Goal: Transaction & Acquisition: Purchase product/service

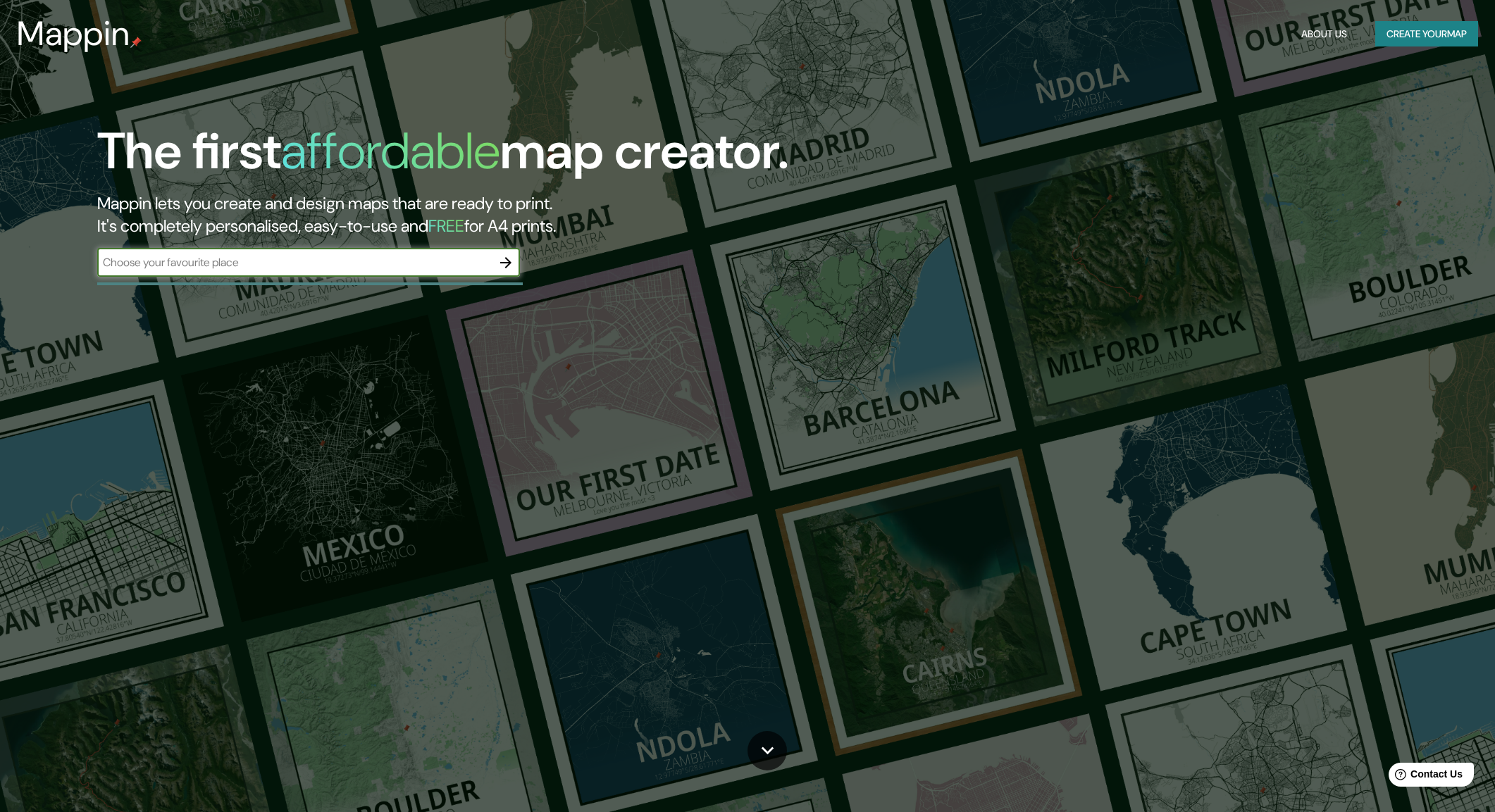
click at [228, 261] on input "text" at bounding box center [294, 262] width 394 height 16
type input "PANANA"
click at [506, 269] on icon "button" at bounding box center [505, 262] width 17 height 17
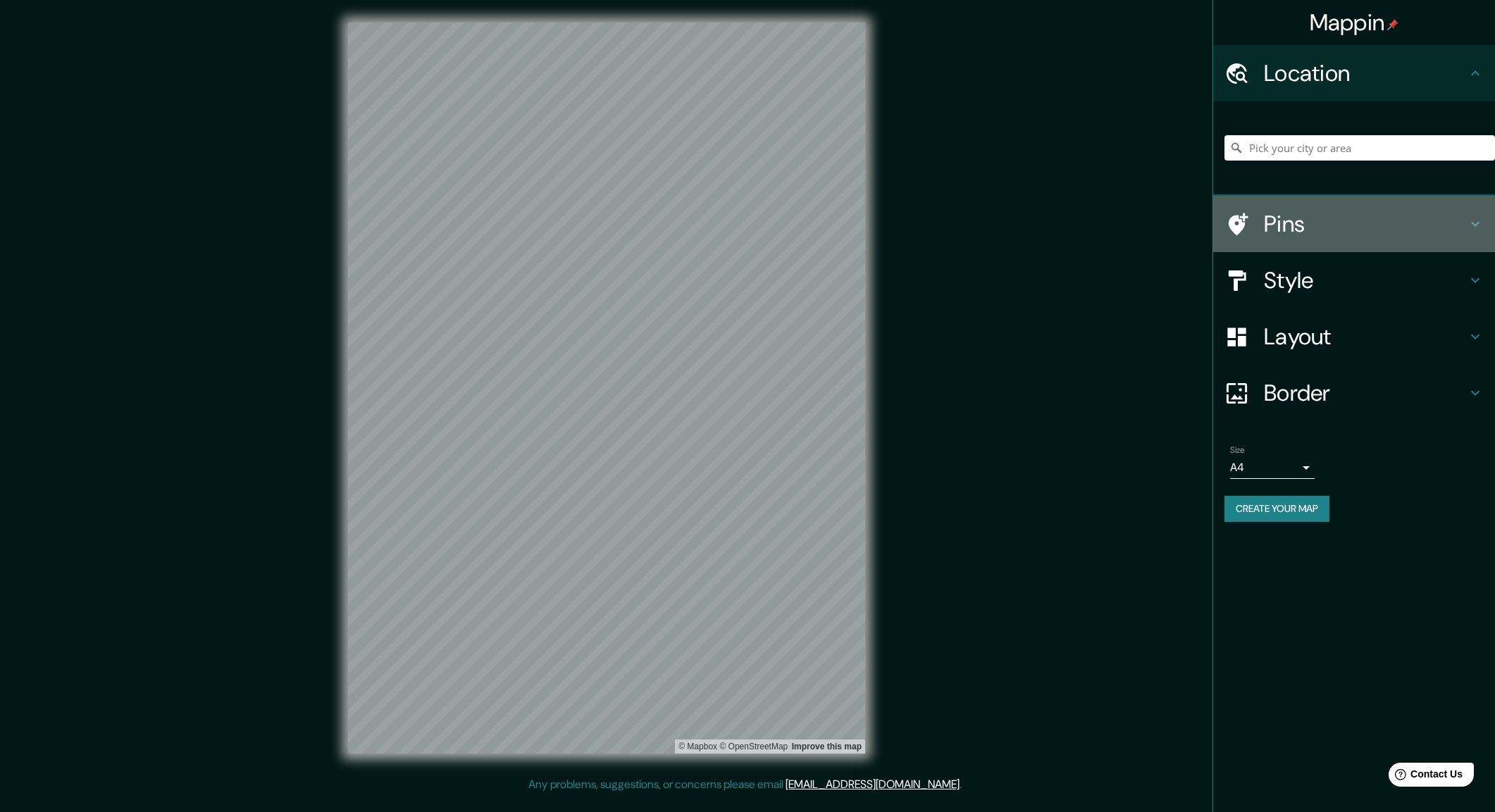
click at [1394, 223] on h4 "Pins" at bounding box center [1365, 223] width 203 height 28
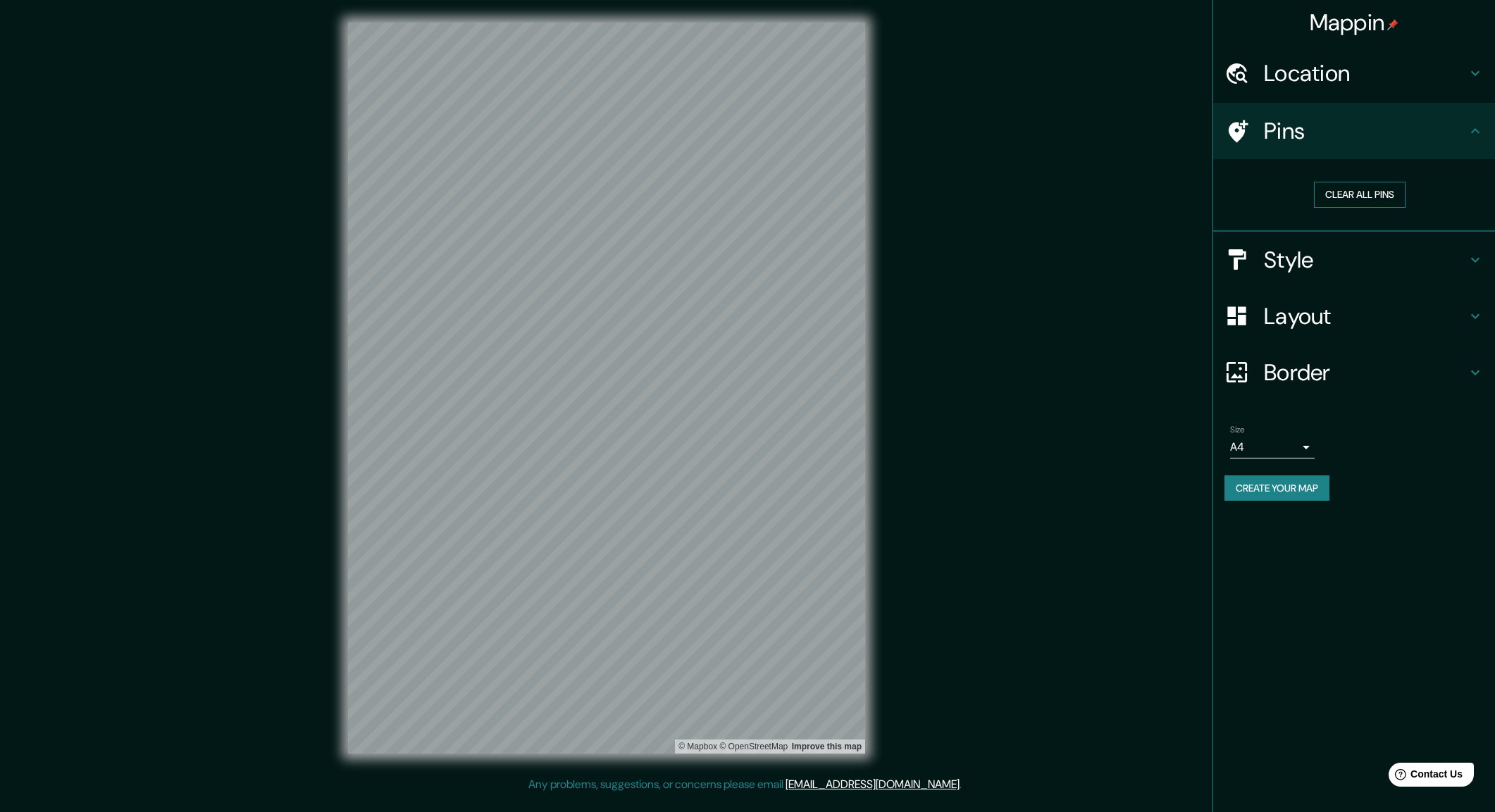
click at [1373, 197] on button "Clear all pins" at bounding box center [1360, 194] width 92 height 26
click at [1361, 193] on button "Clear all pins" at bounding box center [1360, 194] width 92 height 26
drag, startPoint x: 593, startPoint y: 487, endPoint x: 604, endPoint y: 460, distance: 29.2
click at [604, 460] on div at bounding box center [603, 458] width 11 height 11
click at [603, 458] on div at bounding box center [602, 459] width 11 height 11
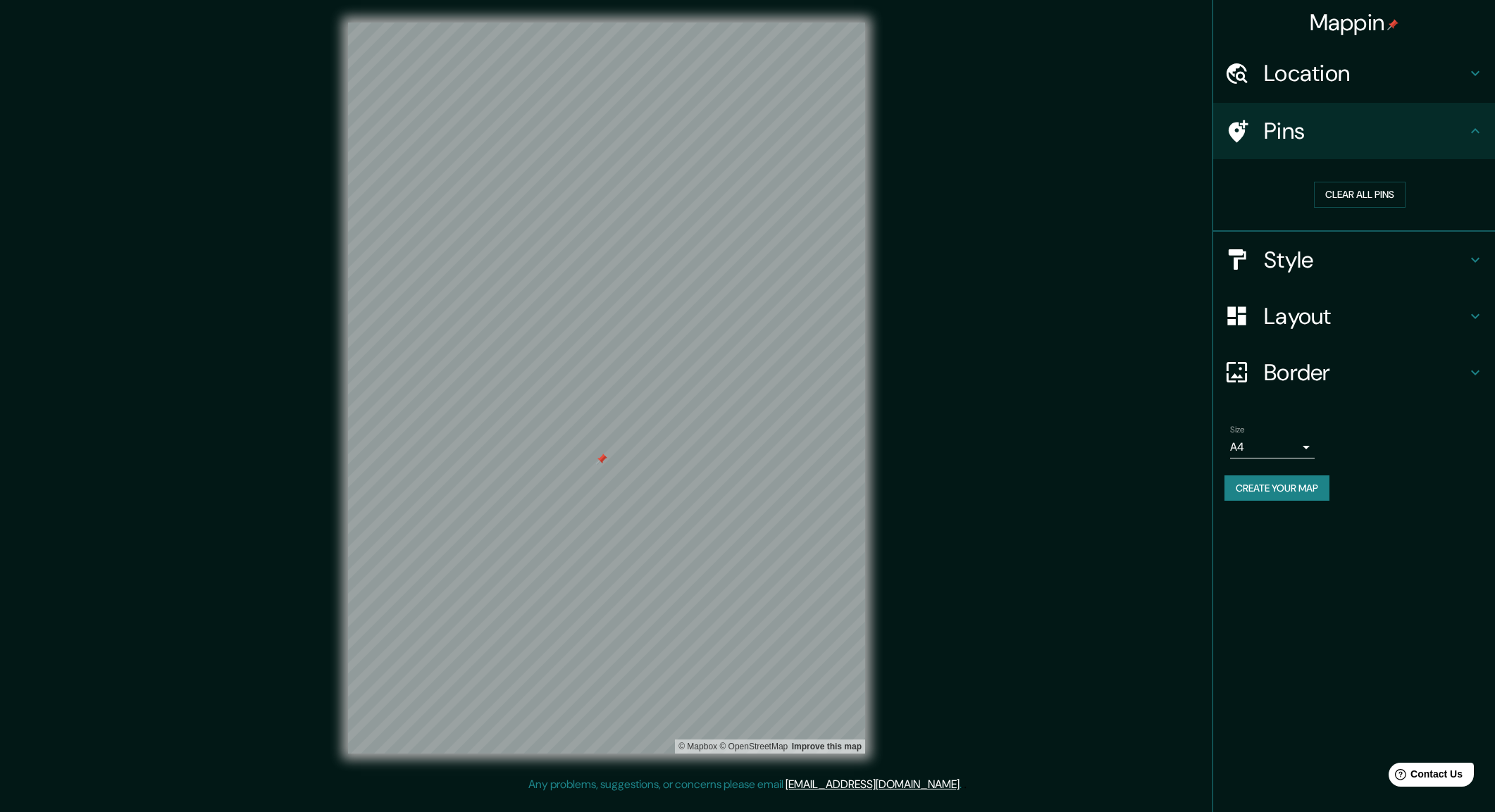
click at [603, 458] on div at bounding box center [602, 459] width 11 height 11
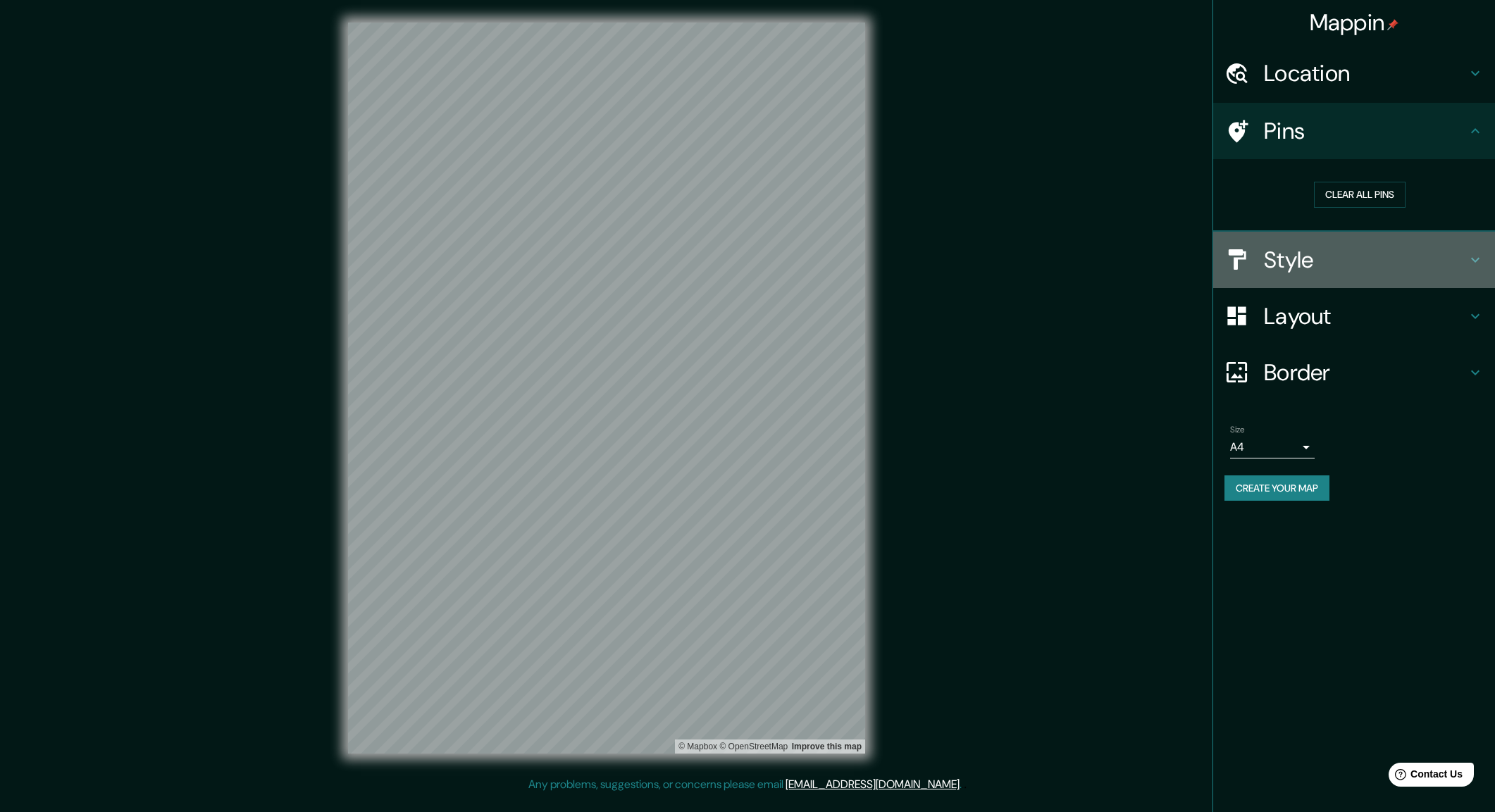
click at [1304, 254] on h4 "Style" at bounding box center [1365, 260] width 203 height 28
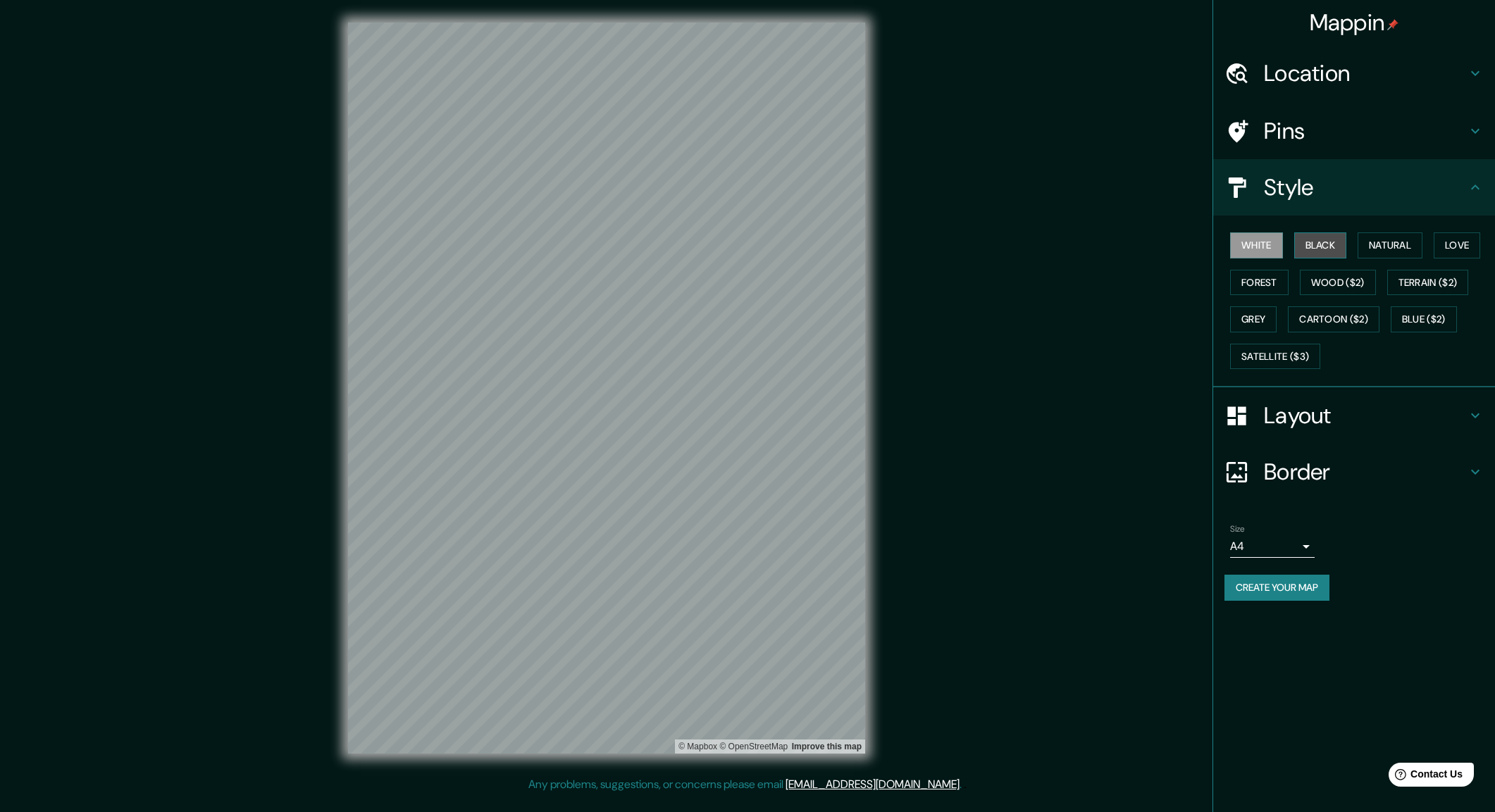
click at [1308, 250] on button "Black" at bounding box center [1321, 245] width 53 height 26
click at [1383, 249] on button "Natural" at bounding box center [1390, 245] width 65 height 26
click at [1455, 246] on button "Love" at bounding box center [1456, 245] width 46 height 26
click at [1295, 281] on div "White Black Natural Love Forest Wood ($2) Terrain ($2) Grey Cartoon ($2) Blue (…" at bounding box center [1360, 301] width 271 height 148
click at [1277, 283] on button "Forest" at bounding box center [1259, 282] width 58 height 26
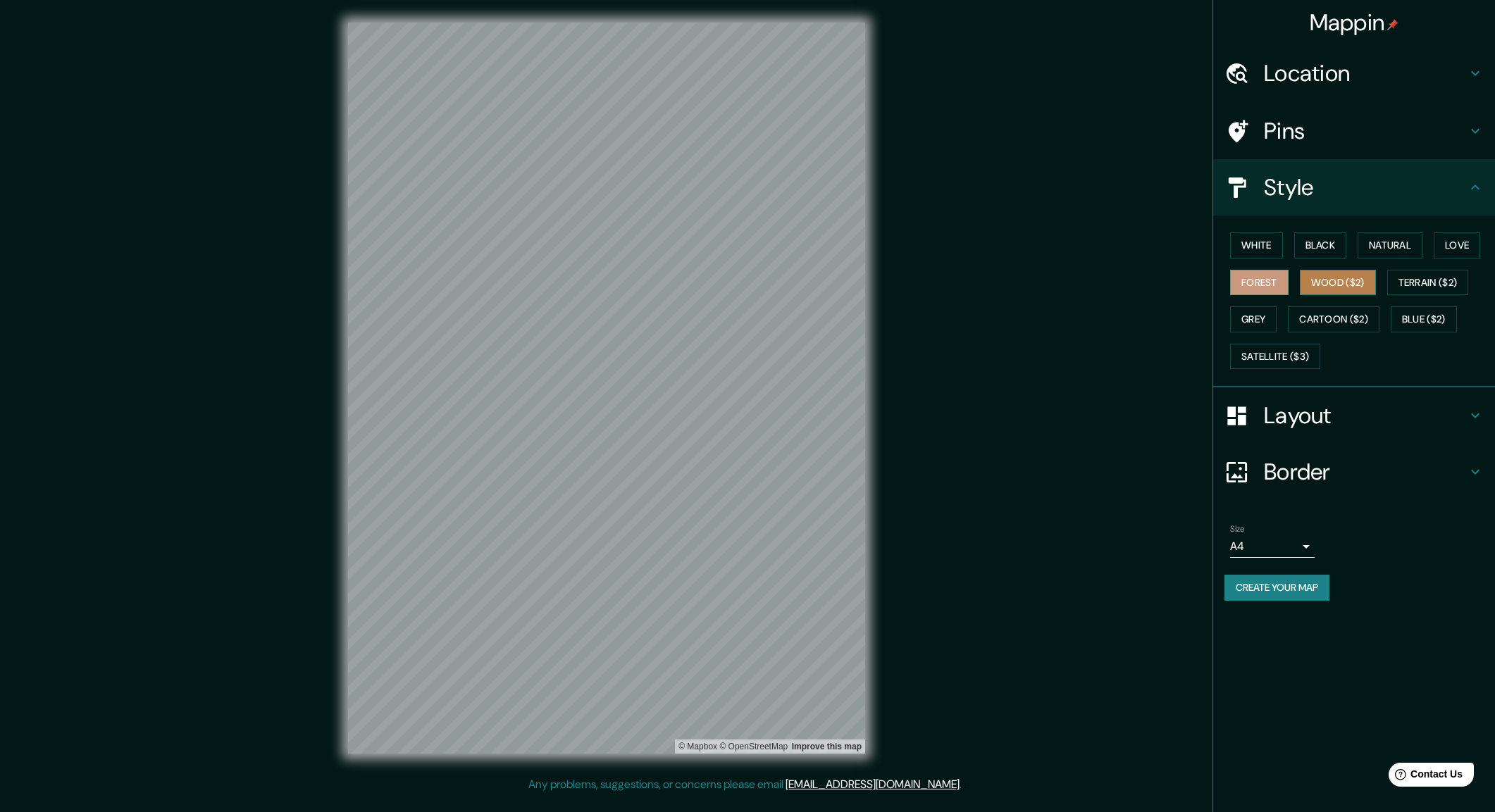
click at [1334, 282] on button "Wood ($2)" at bounding box center [1338, 282] width 76 height 26
click at [1421, 286] on button "Terrain ($2)" at bounding box center [1428, 282] width 82 height 26
click at [1277, 321] on button "Grey" at bounding box center [1252, 319] width 46 height 26
click at [1320, 321] on button "Cartoon ($2)" at bounding box center [1333, 319] width 92 height 26
click at [1423, 322] on button "Blue ($2)" at bounding box center [1423, 319] width 66 height 26
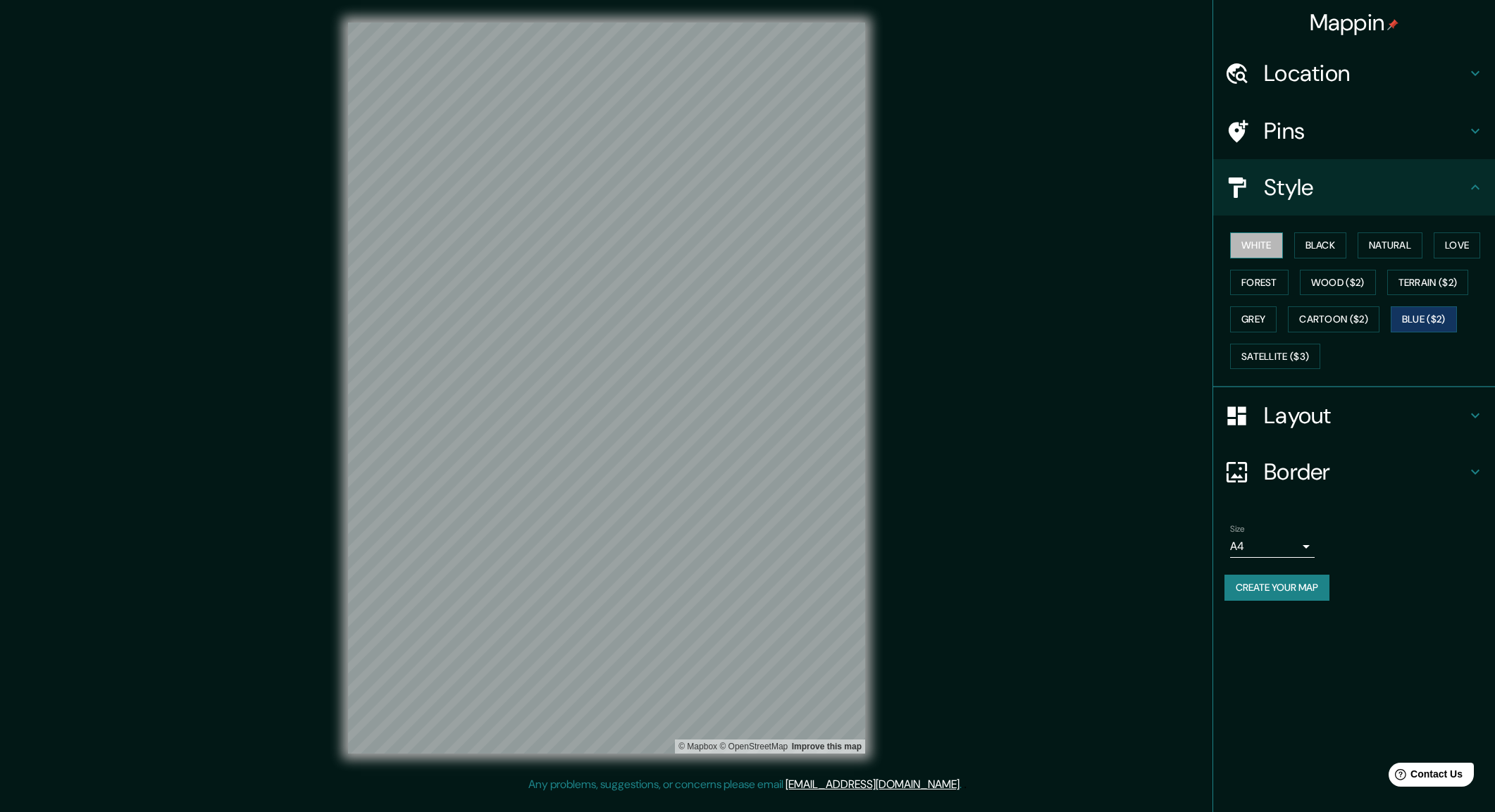
click at [1263, 243] on button "White" at bounding box center [1256, 245] width 53 height 26
click at [1321, 246] on button "Black" at bounding box center [1321, 245] width 53 height 26
click at [1283, 246] on button "White" at bounding box center [1256, 245] width 53 height 26
click at [1298, 471] on h4 "Border" at bounding box center [1365, 471] width 203 height 28
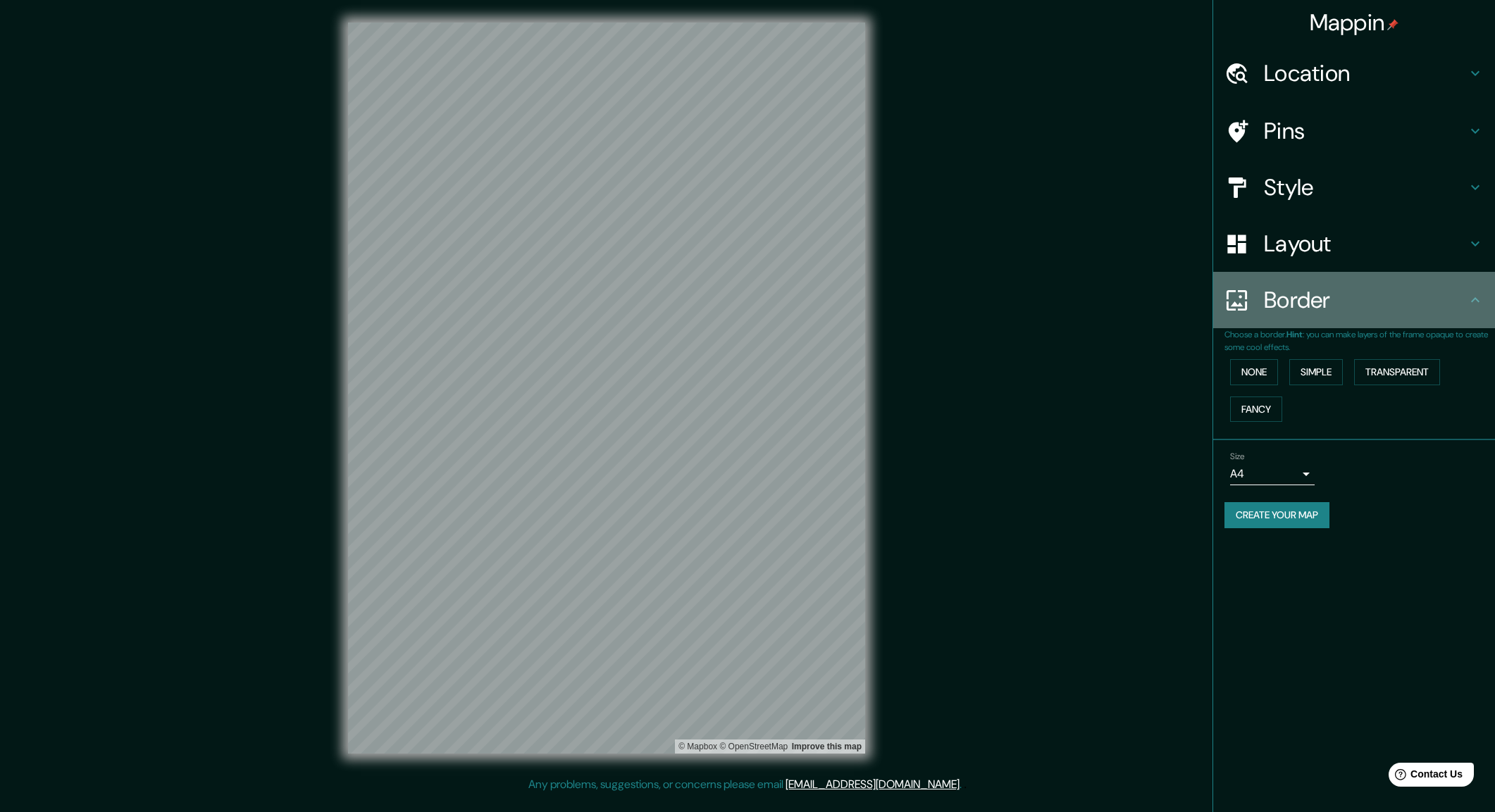
click at [1319, 302] on h4 "Border" at bounding box center [1365, 300] width 203 height 28
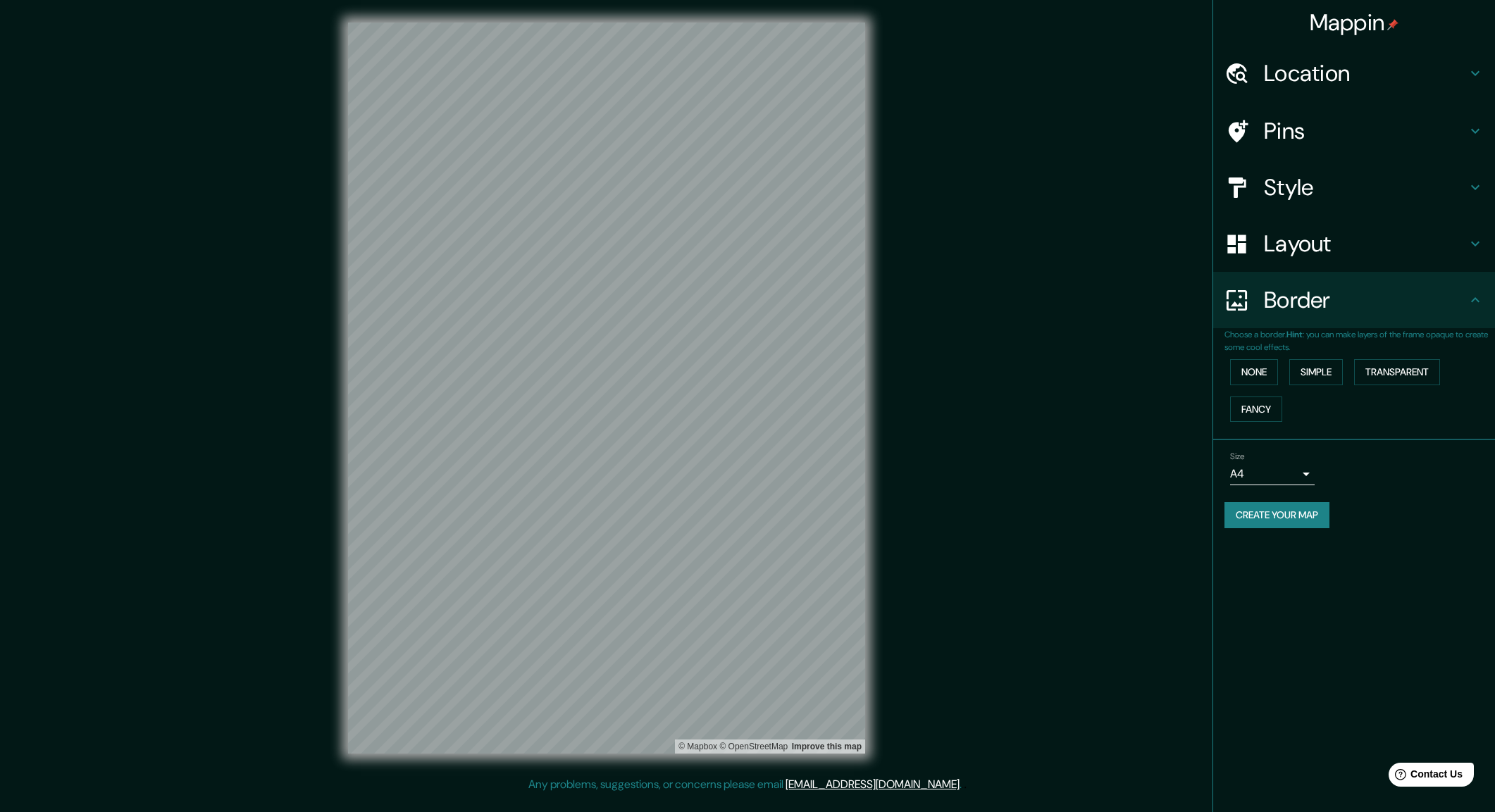
click at [1308, 259] on div "Layout" at bounding box center [1354, 243] width 282 height 56
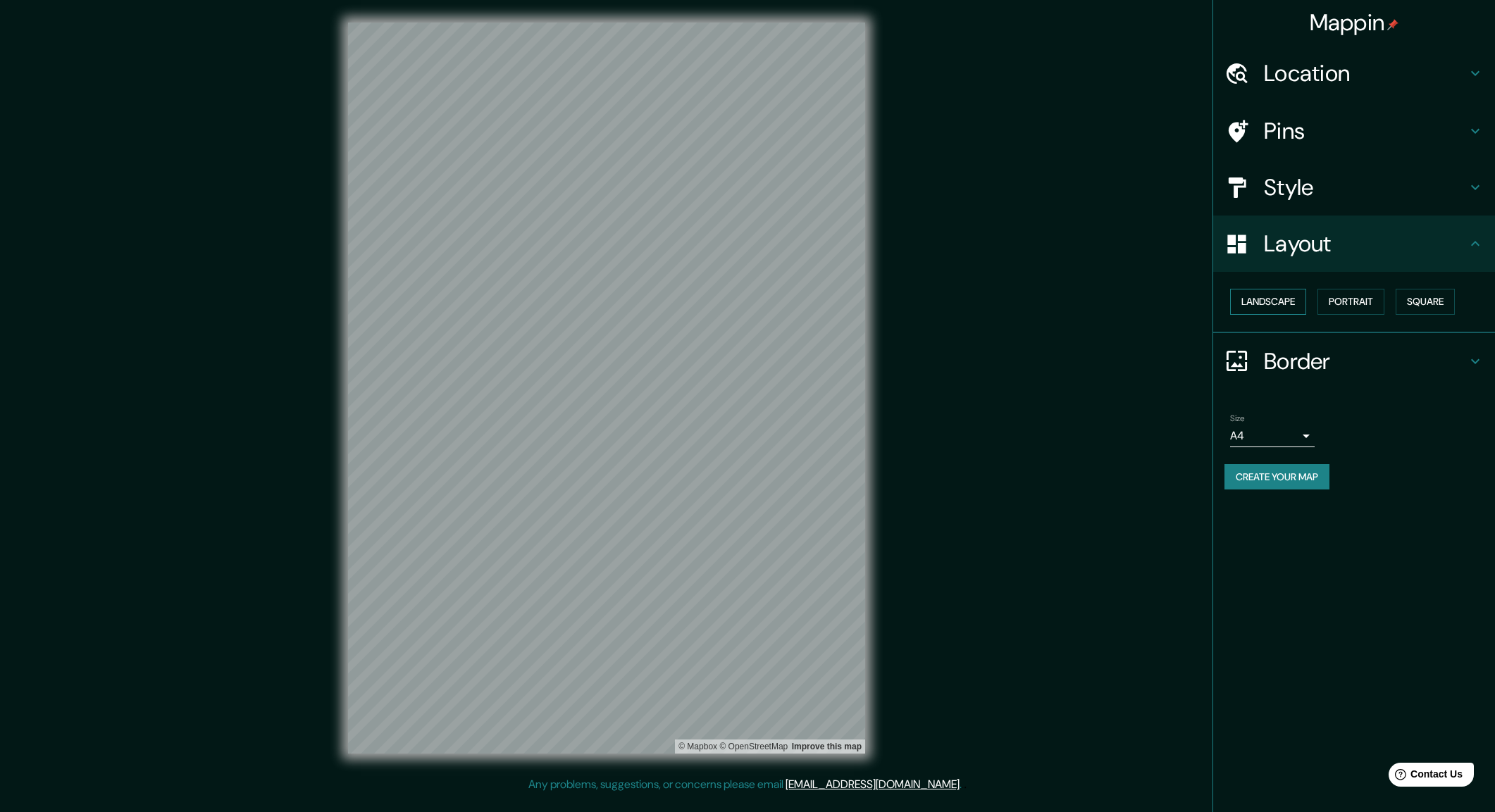
click at [1280, 304] on button "Landscape" at bounding box center [1268, 302] width 76 height 26
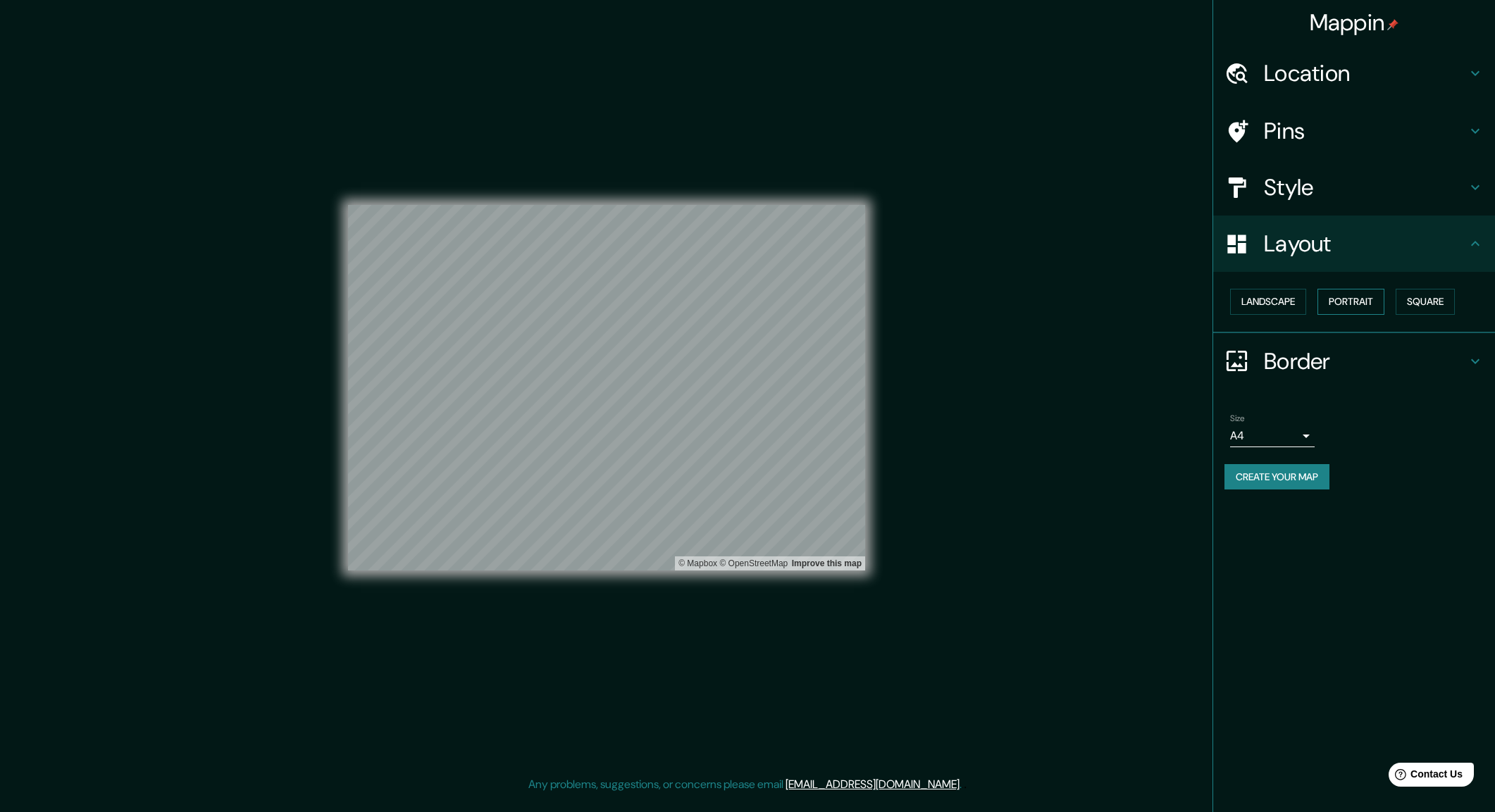
click at [1329, 302] on button "Portrait" at bounding box center [1351, 302] width 67 height 26
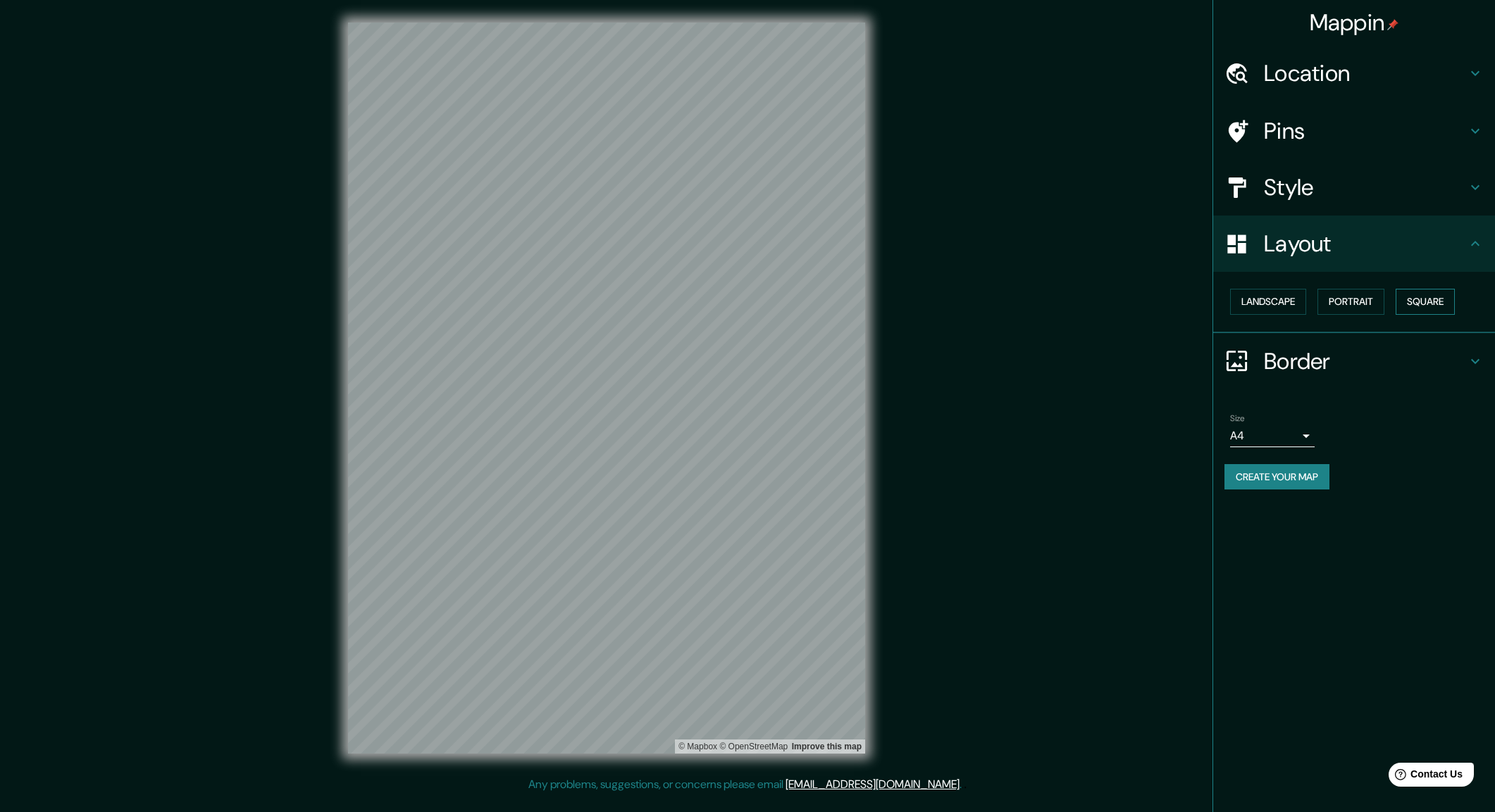
click at [1433, 303] on button "Square" at bounding box center [1425, 302] width 59 height 26
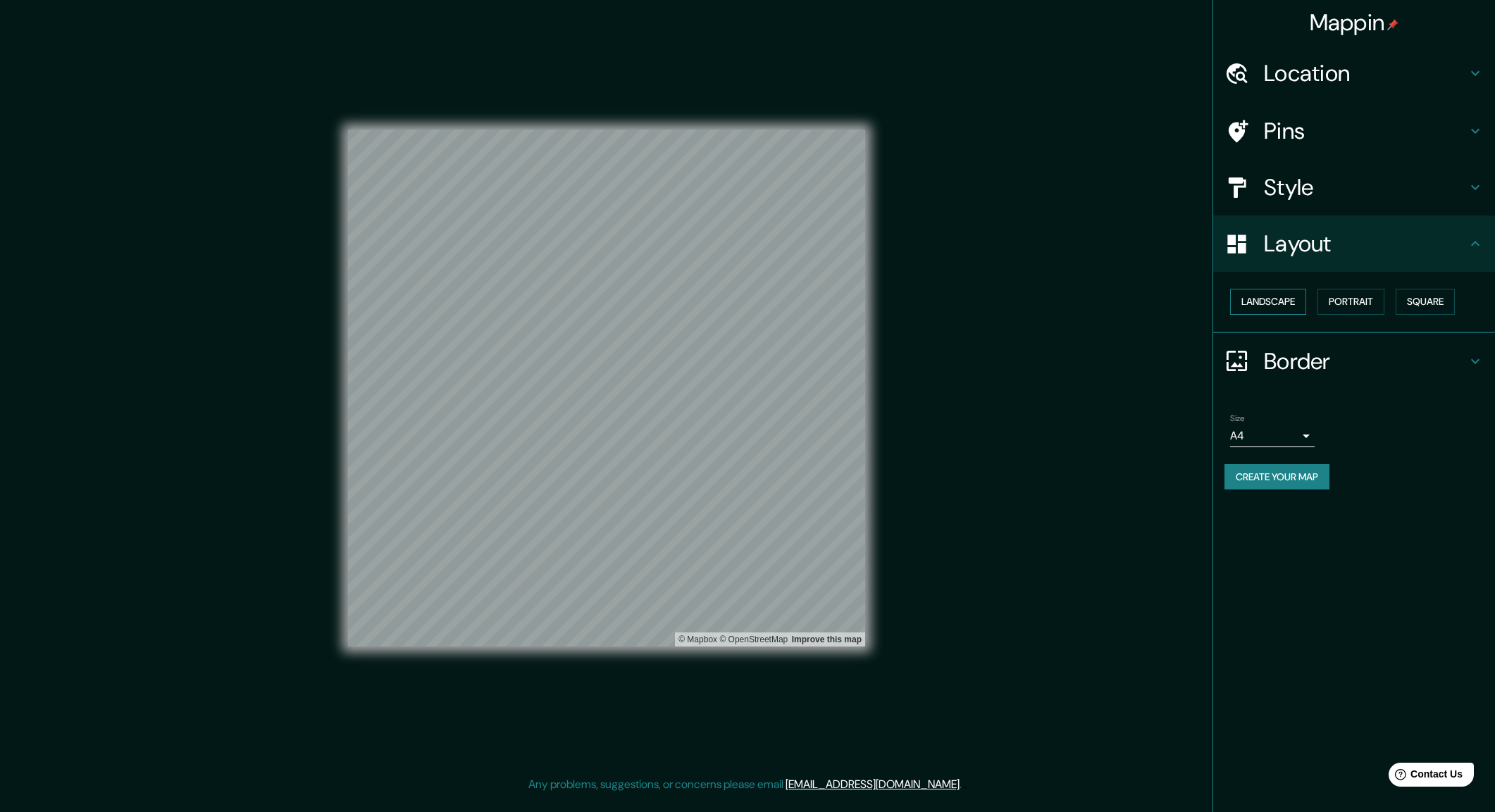
click at [1305, 305] on button "Landscape" at bounding box center [1268, 302] width 76 height 26
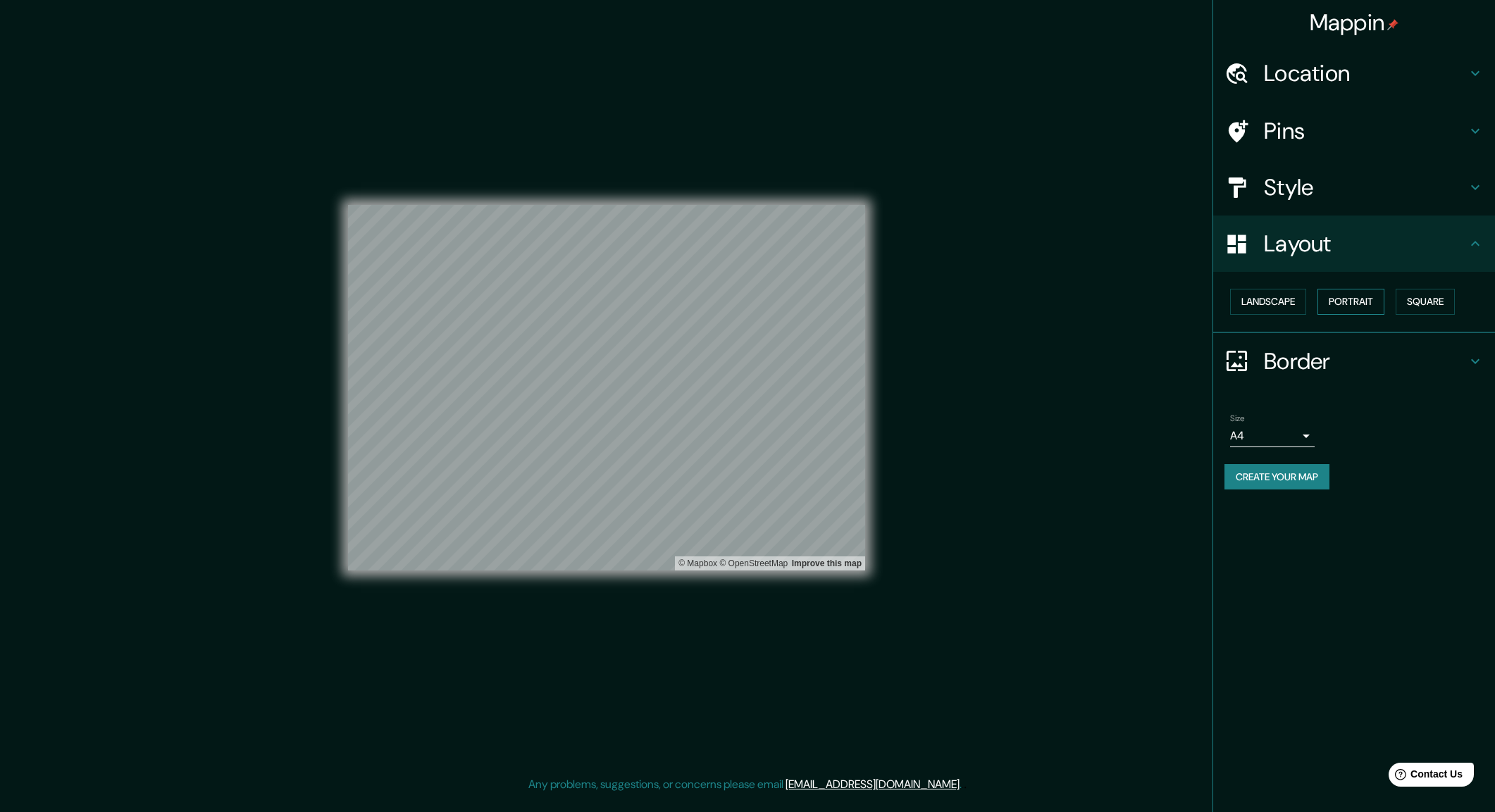
click at [1359, 301] on button "Portrait" at bounding box center [1351, 302] width 67 height 26
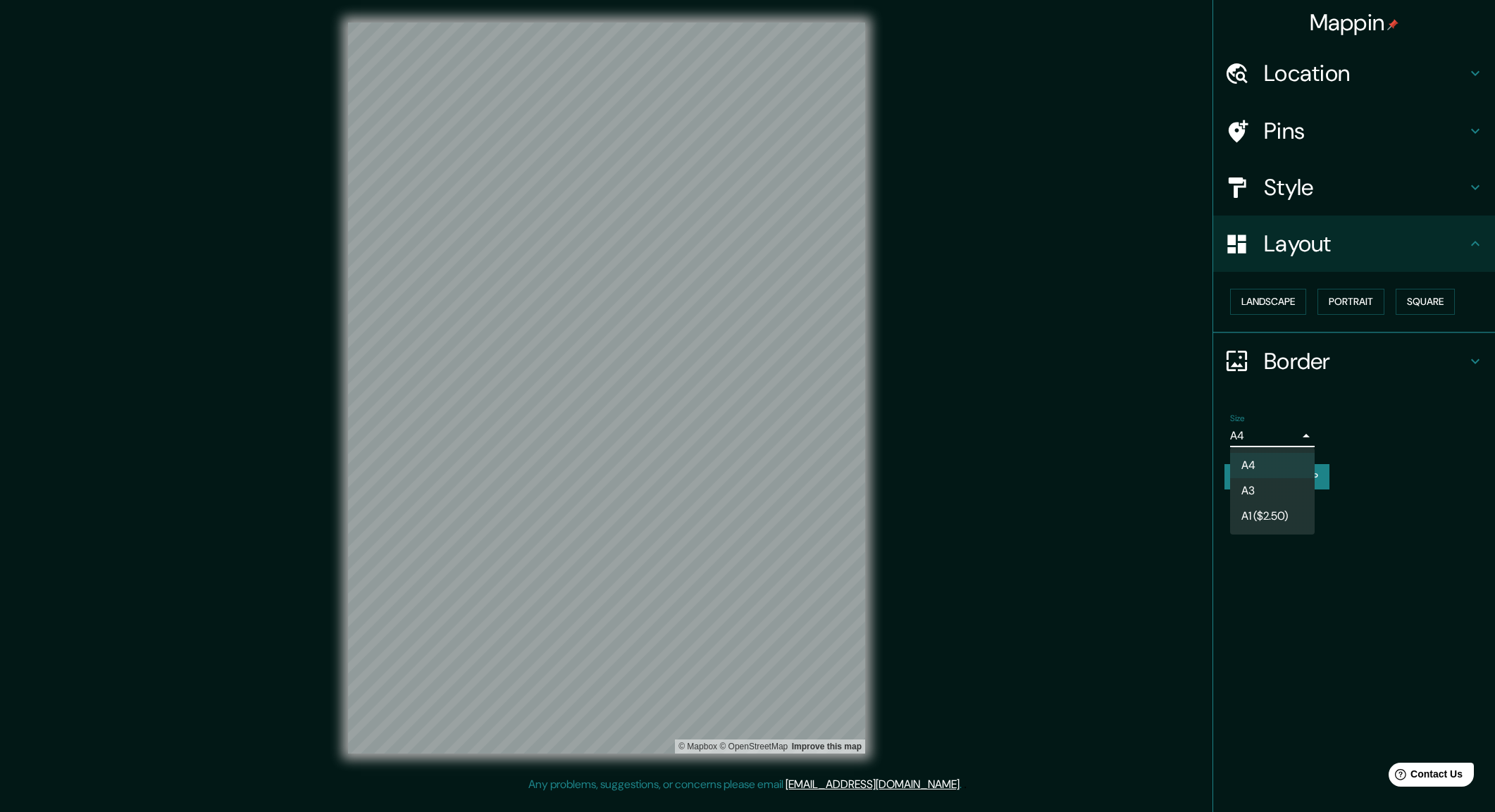
click at [1293, 433] on body "Mappin Location Pins Style Layout Landscape Portrait Square Border Choose a bor…" at bounding box center [747, 406] width 1495 height 812
click at [1365, 429] on div at bounding box center [747, 406] width 1495 height 812
click at [1299, 197] on h4 "Style" at bounding box center [1365, 187] width 203 height 28
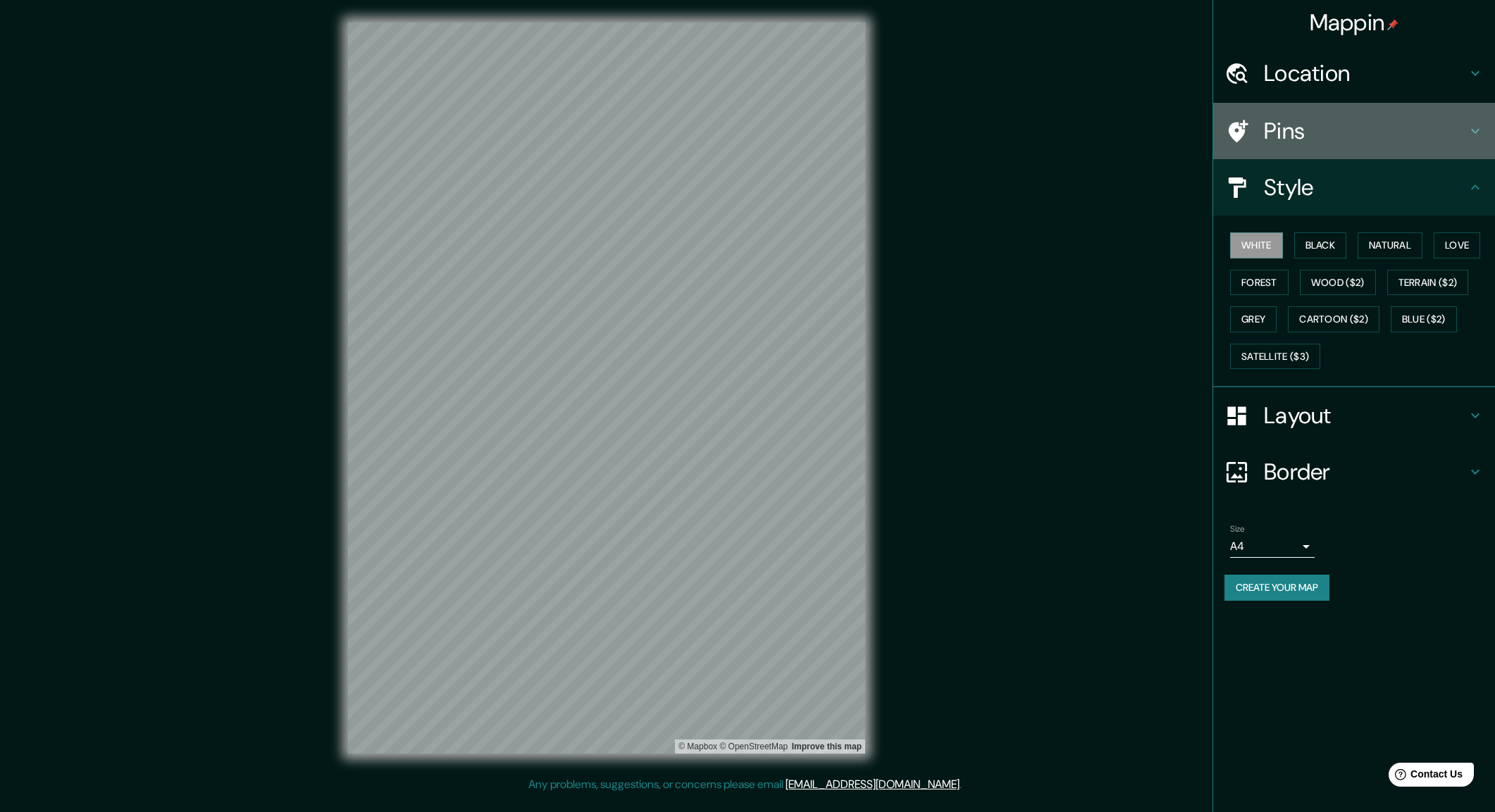
click at [1307, 128] on h4 "Pins" at bounding box center [1365, 131] width 203 height 28
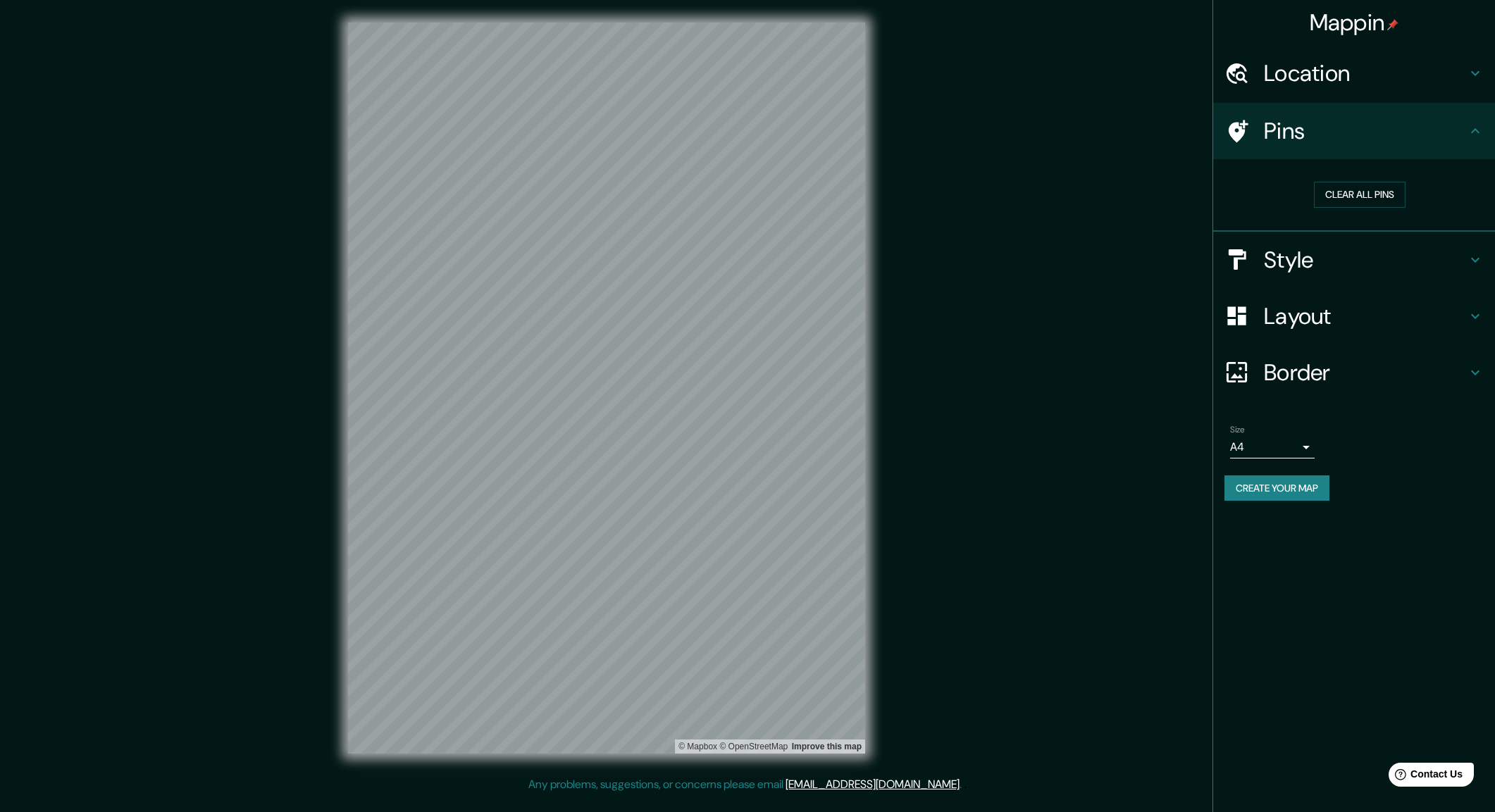
click at [1311, 79] on h4 "Location" at bounding box center [1365, 73] width 203 height 28
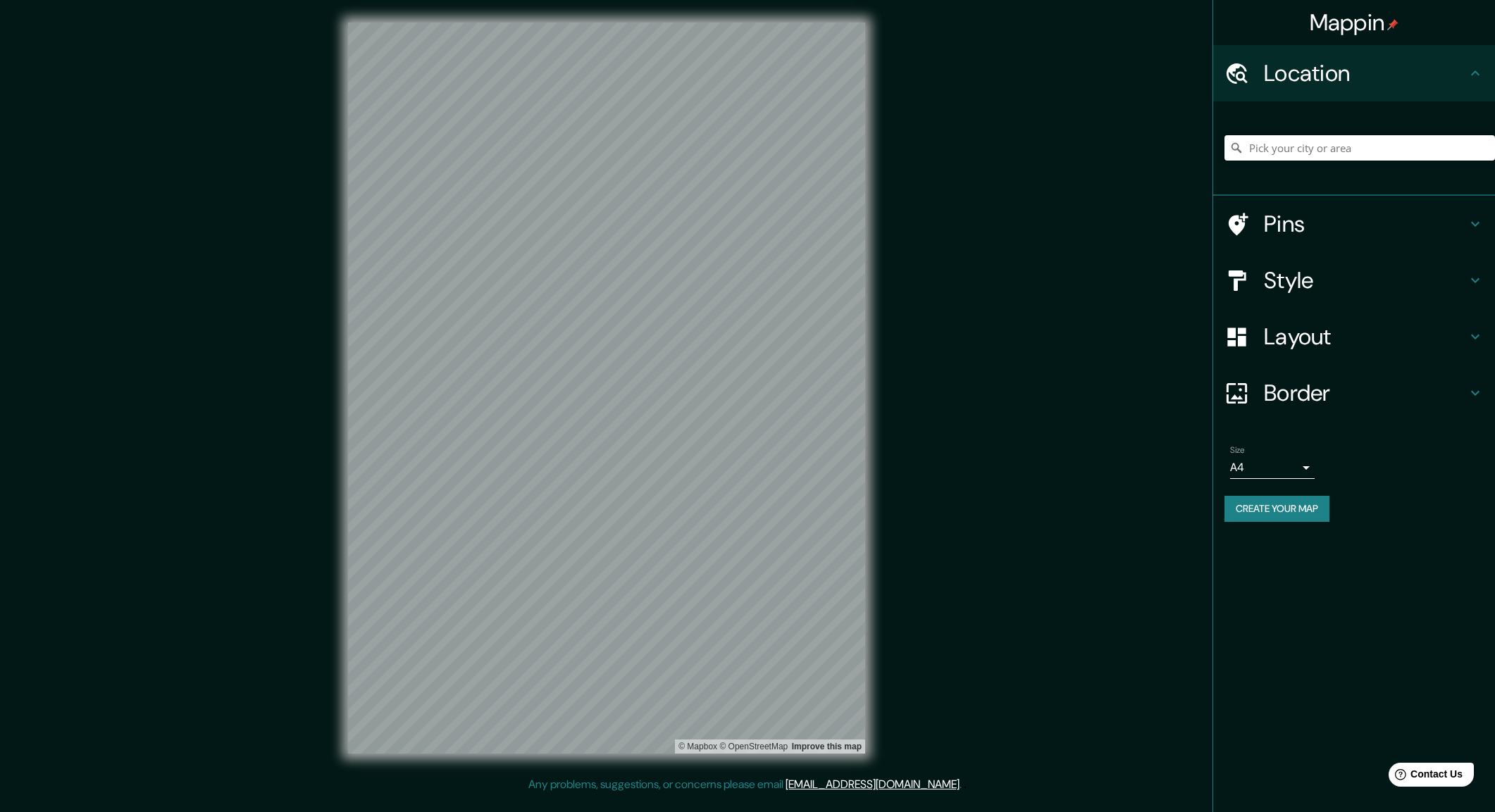
click at [1300, 145] on input "Pick your city or area" at bounding box center [1360, 148] width 271 height 25
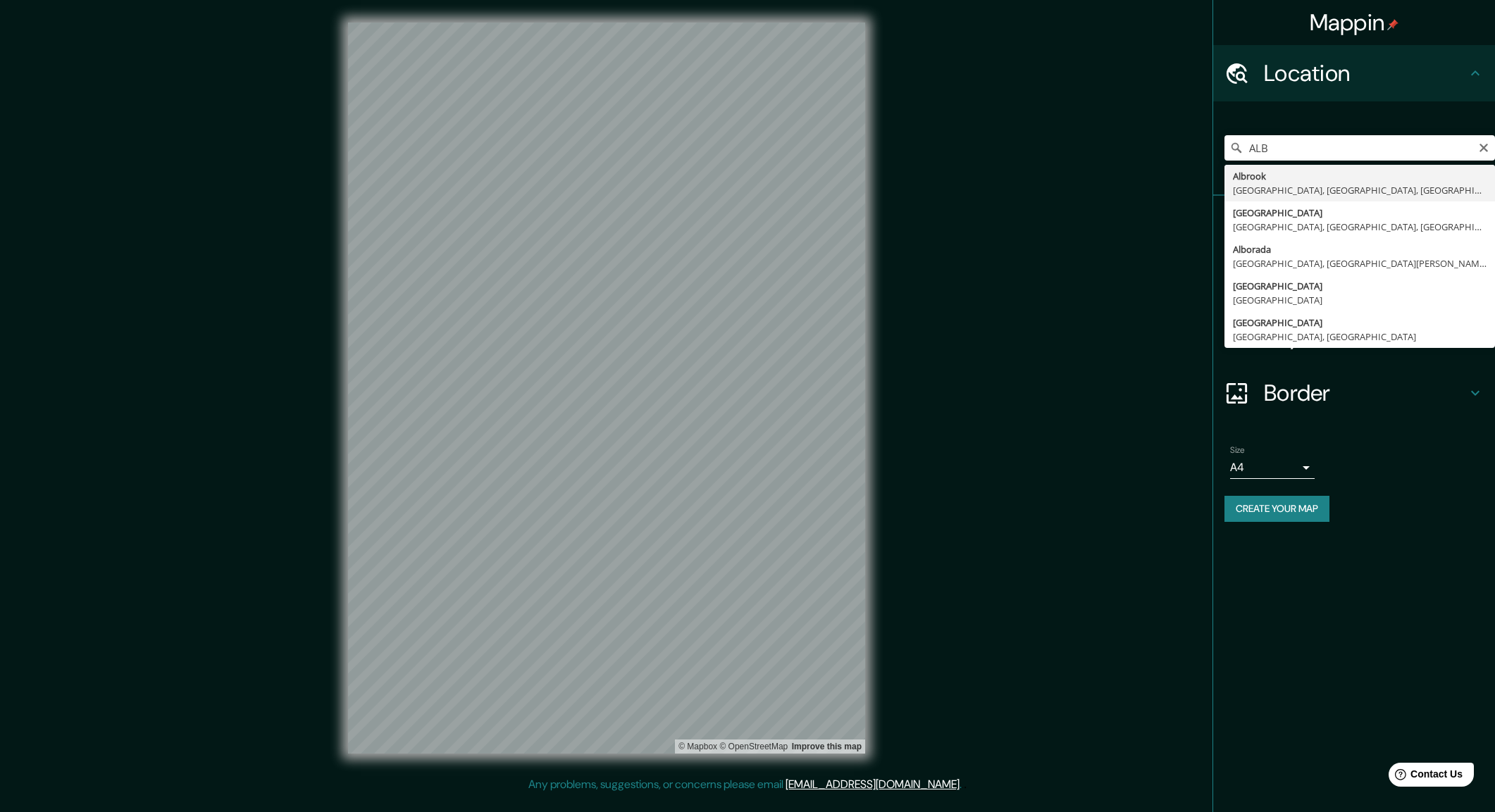
type input "[GEOGRAPHIC_DATA], [GEOGRAPHIC_DATA], [GEOGRAPHIC_DATA], [GEOGRAPHIC_DATA]"
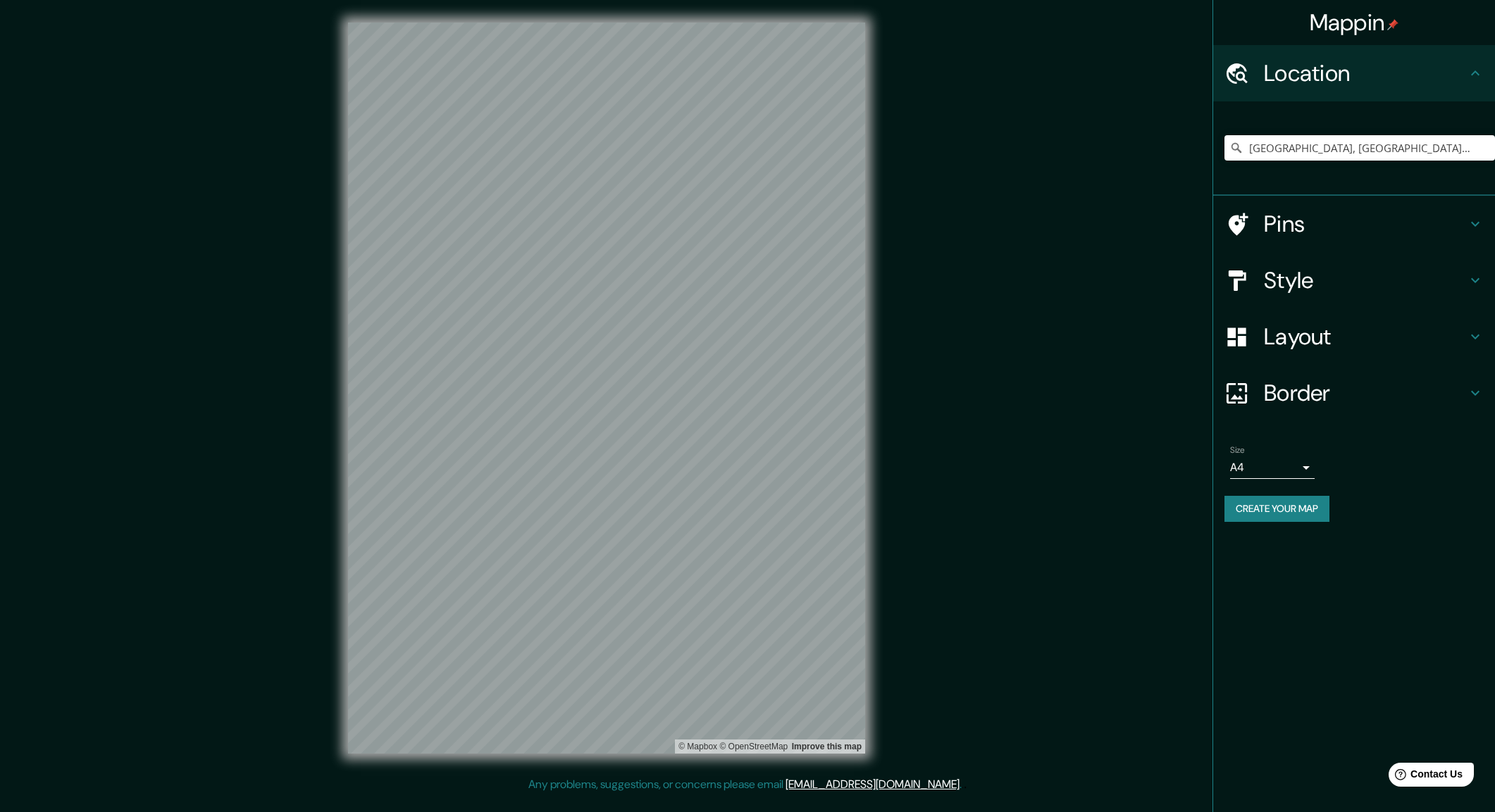
click at [1294, 288] on h4 "Style" at bounding box center [1365, 280] width 203 height 28
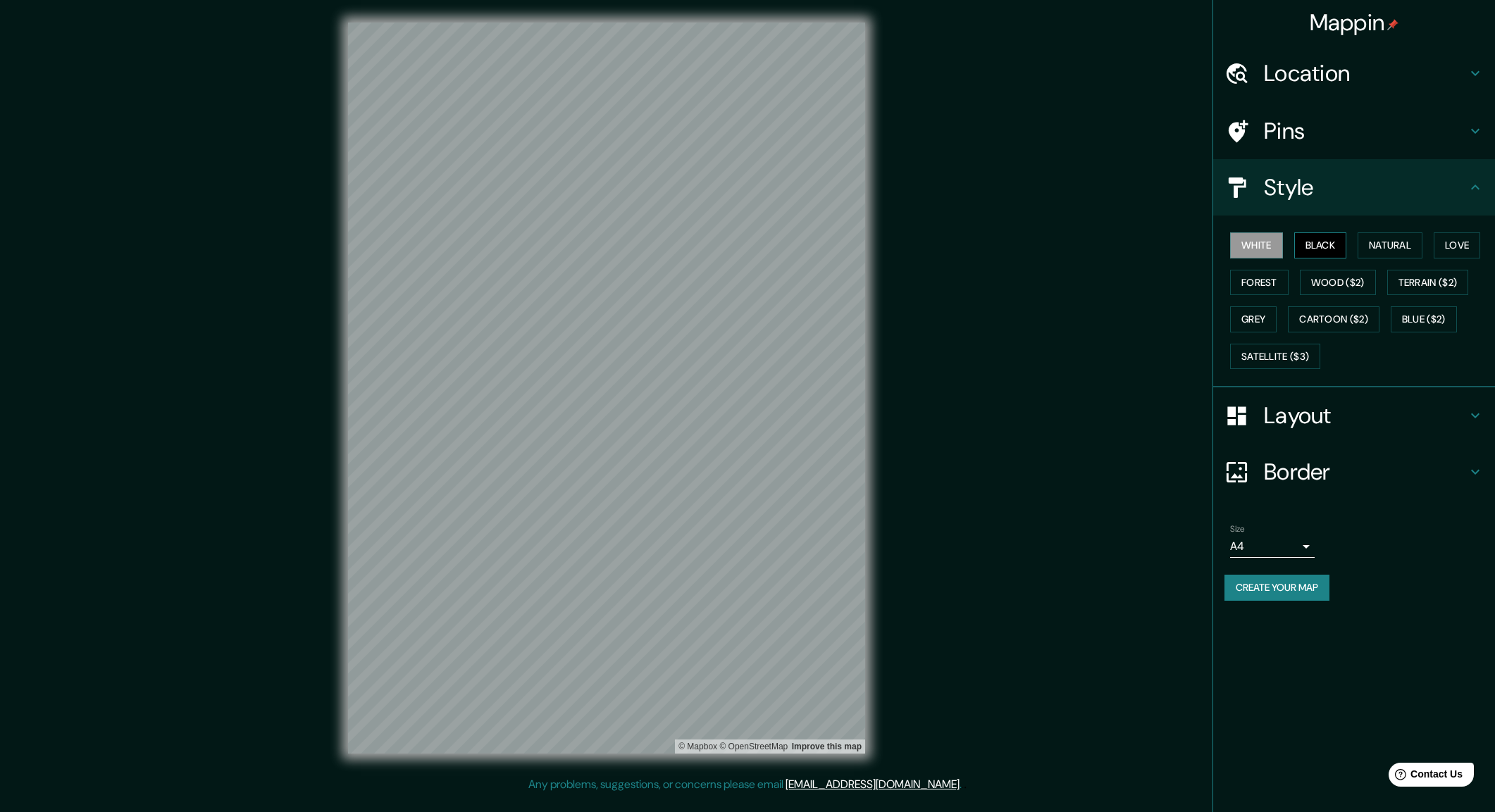
click at [1316, 248] on button "Black" at bounding box center [1321, 245] width 53 height 26
click at [1380, 246] on button "Natural" at bounding box center [1390, 245] width 65 height 26
click at [1451, 243] on button "Love" at bounding box center [1456, 245] width 46 height 26
click at [1282, 282] on button "Forest" at bounding box center [1259, 282] width 58 height 26
click at [1339, 282] on button "Wood ($2)" at bounding box center [1338, 282] width 76 height 26
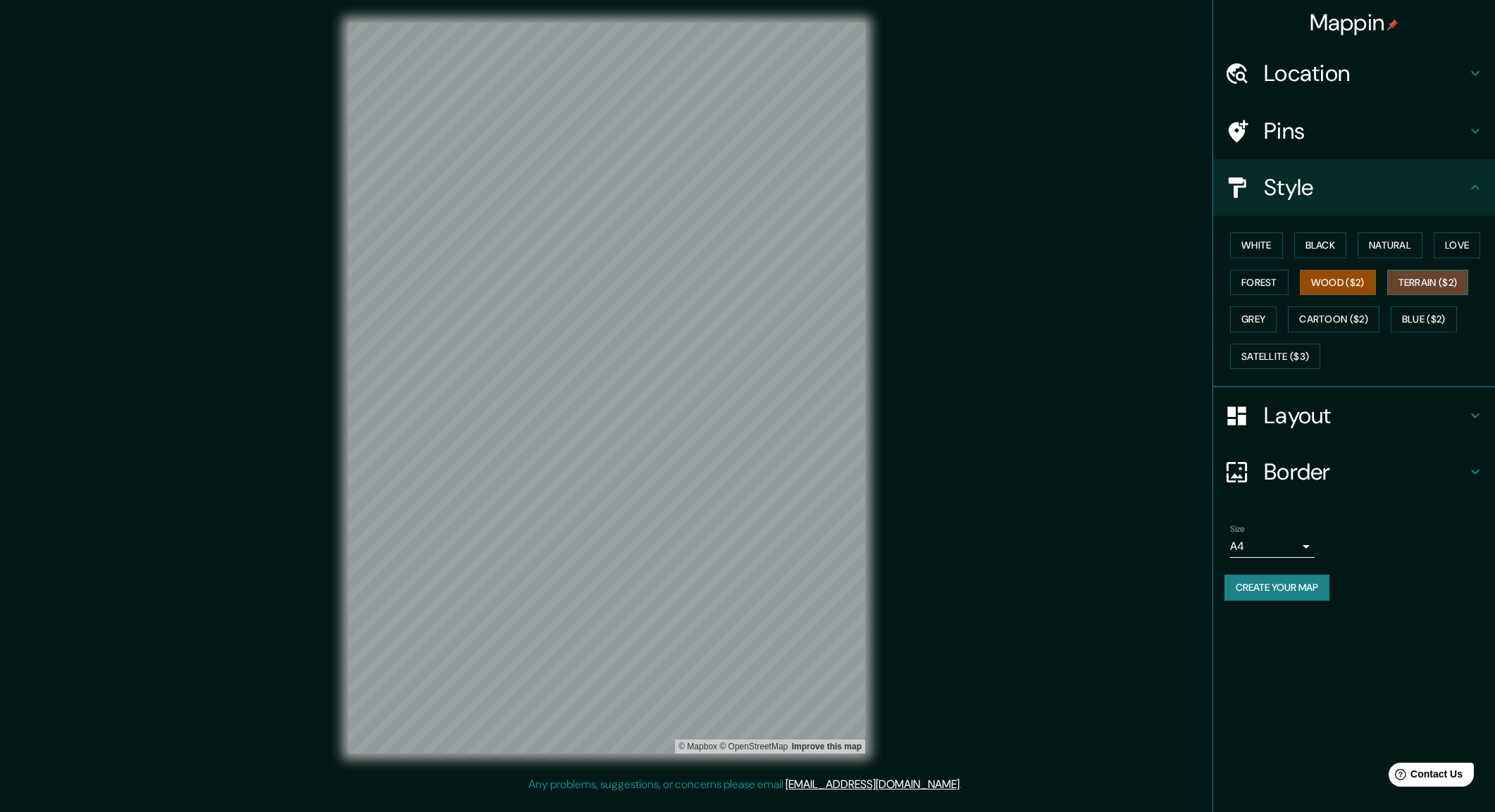
click at [1408, 282] on button "Terrain ($2)" at bounding box center [1428, 282] width 82 height 26
click at [1283, 315] on div "White Black Natural Love Forest Wood ($2) Terrain ($2) Grey Cartoon ($2) Blue (…" at bounding box center [1360, 301] width 271 height 148
click at [1268, 320] on button "Grey" at bounding box center [1252, 319] width 46 height 26
